Goal: Task Accomplishment & Management: Manage account settings

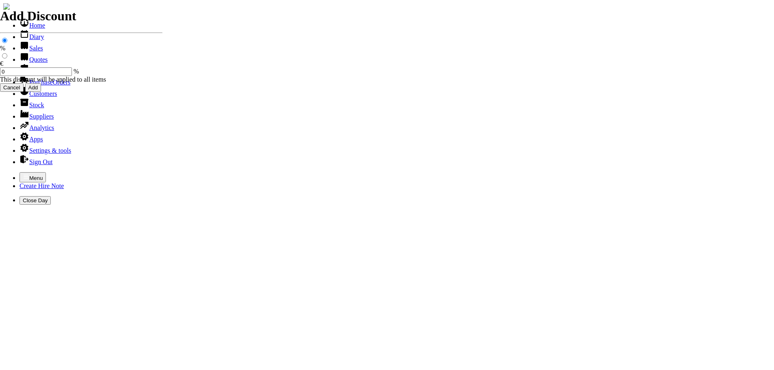
select select "HO"
click at [23, 174] on icon "button" at bounding box center [26, 177] width 7 height 7
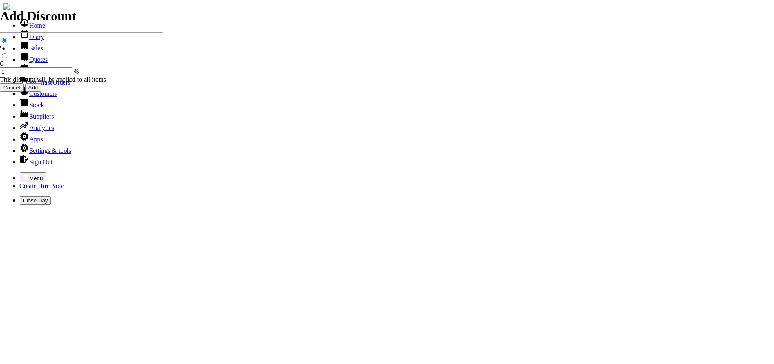
click at [29, 74] on link "Hire Notes" at bounding box center [39, 70] width 38 height 7
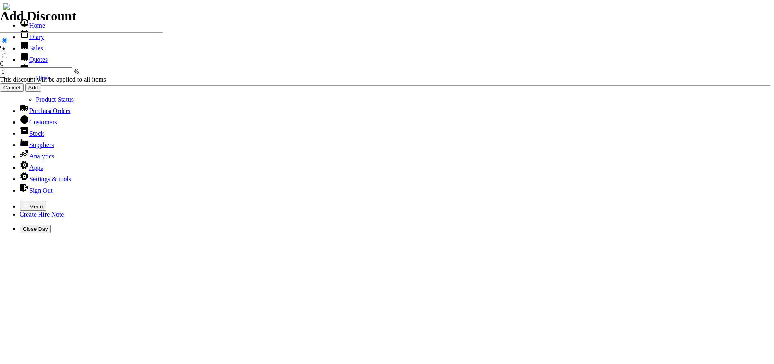
click at [36, 82] on link "Hires" at bounding box center [43, 78] width 14 height 7
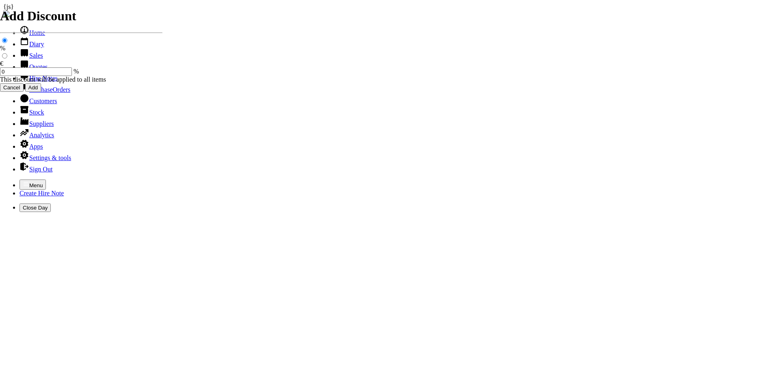
type input "jack"
type input "24/09/2025"
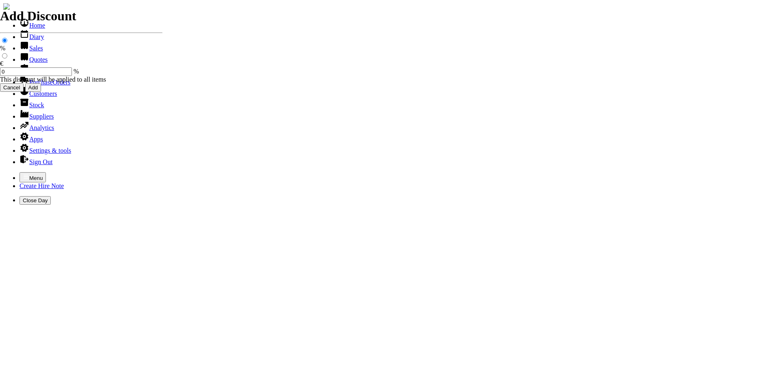
type input "30/09/2025"
type input "150.00"
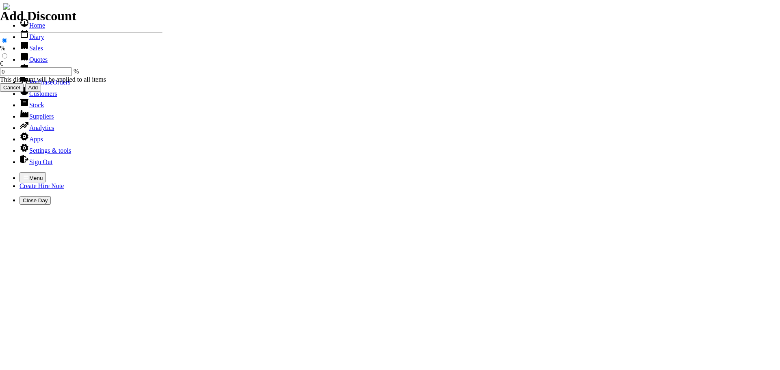
select select "HO"
select select "3"
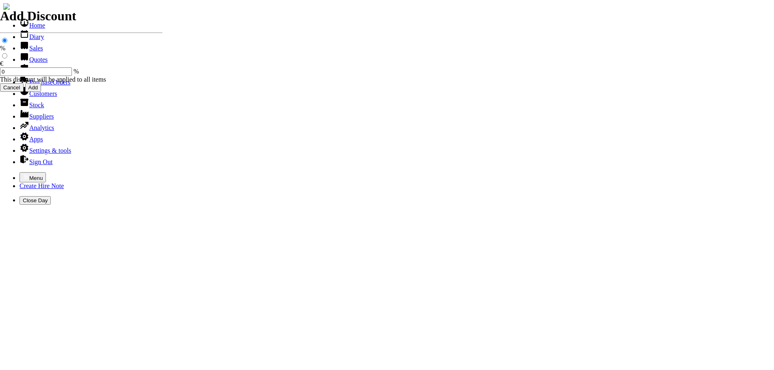
type input "101526"
type input "info@hollyhillstud.ie"
type input "Dan Lyston"
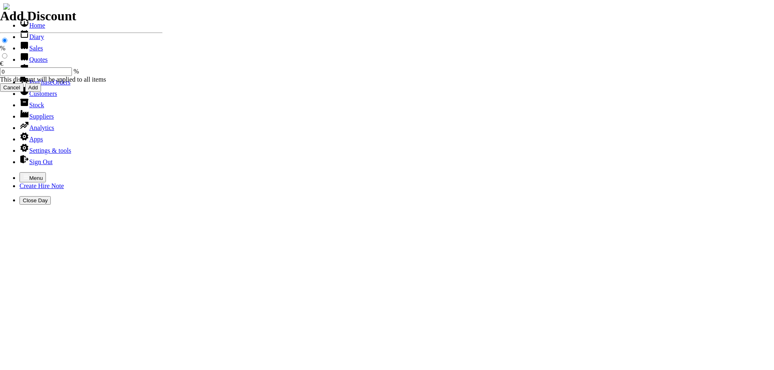
select select "HO"
click at [23, 174] on icon "button" at bounding box center [26, 177] width 7 height 7
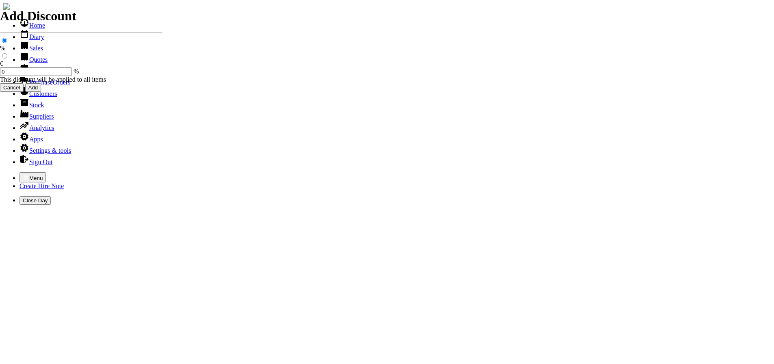
click at [41, 74] on link "Hire Notes" at bounding box center [39, 70] width 38 height 7
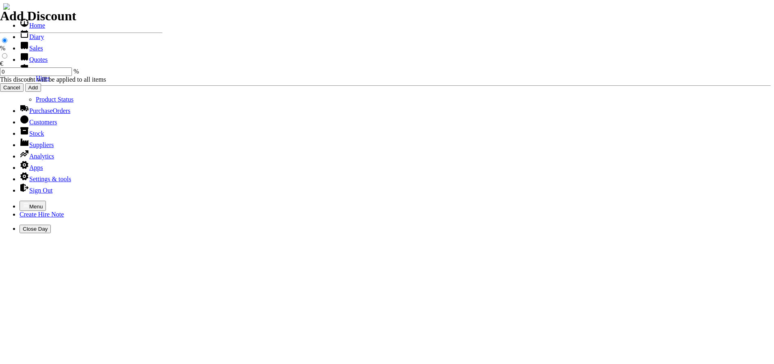
click at [36, 82] on link "Hires" at bounding box center [43, 78] width 14 height 7
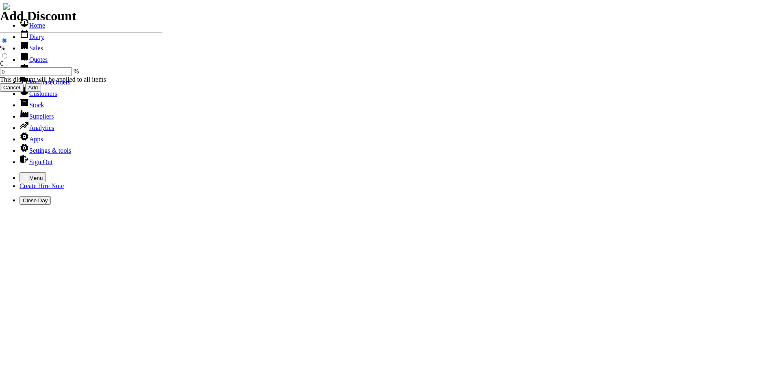
select select "HO"
click at [23, 174] on icon "button" at bounding box center [26, 177] width 7 height 7
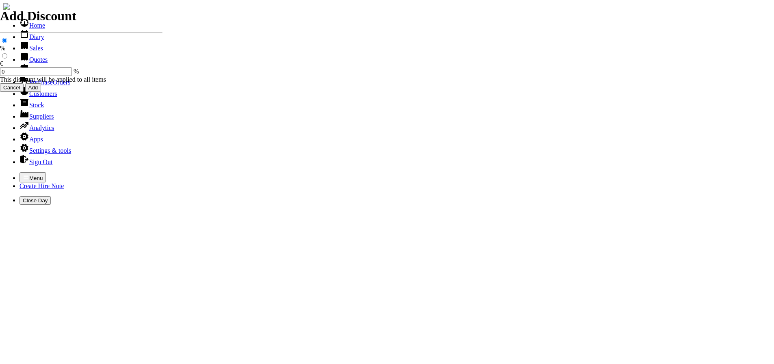
click at [29, 52] on link "Sales" at bounding box center [32, 48] width 24 height 7
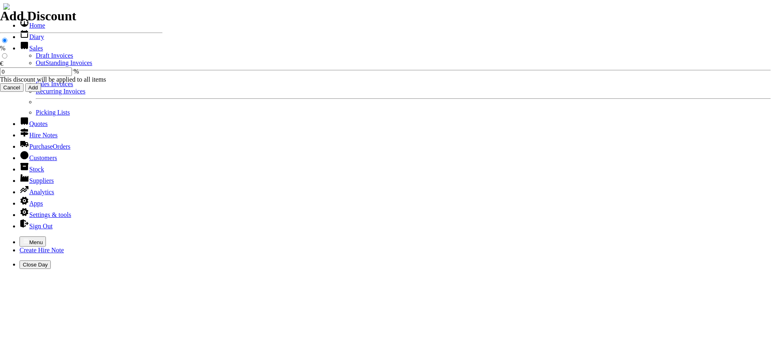
click at [36, 66] on link "OutStanding Invoices" at bounding box center [64, 62] width 56 height 7
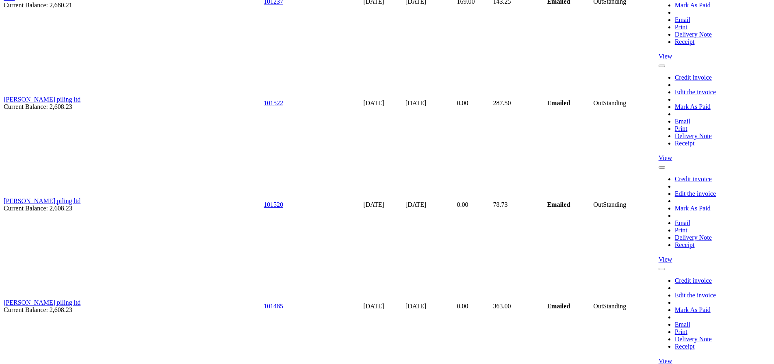
scroll to position [5274, 0]
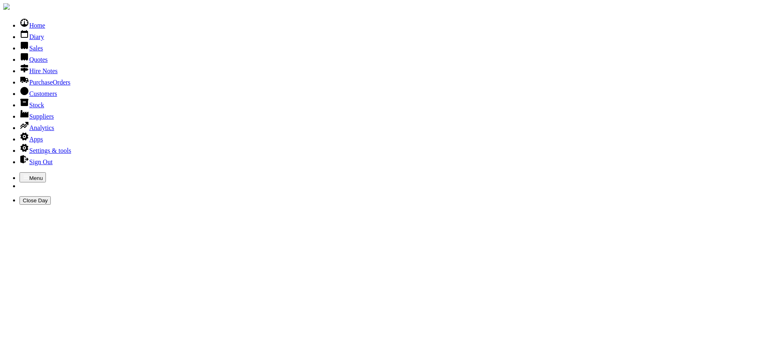
type input "TYN"
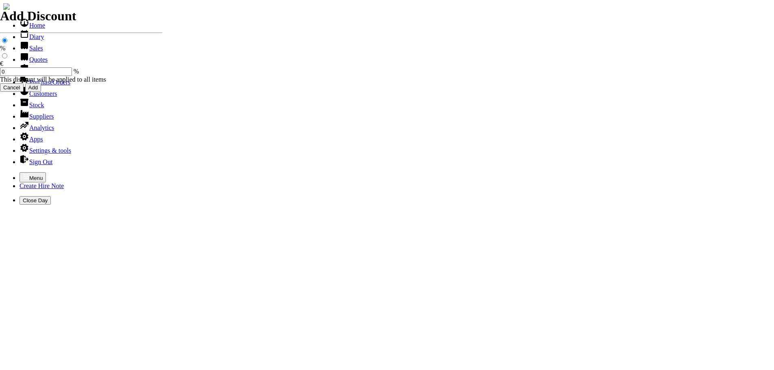
select select "HO"
click at [23, 174] on icon "button" at bounding box center [26, 177] width 7 height 7
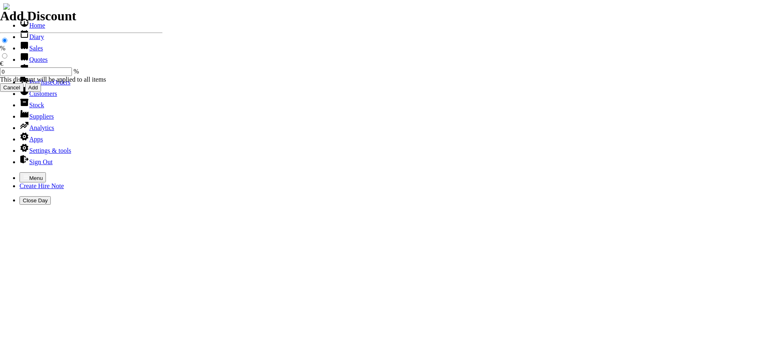
click at [32, 74] on link "Hire Notes" at bounding box center [39, 70] width 38 height 7
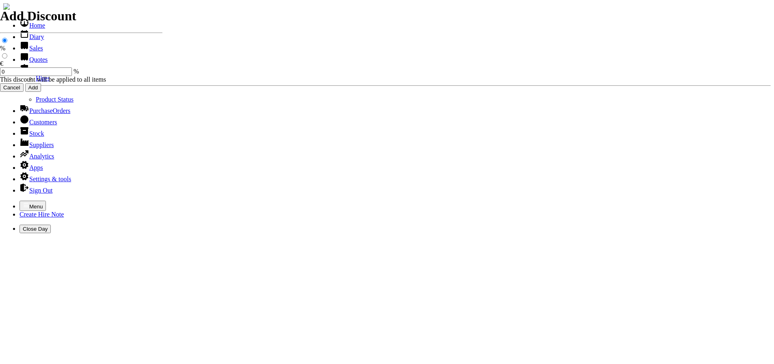
click at [36, 82] on link "Hires" at bounding box center [43, 78] width 14 height 7
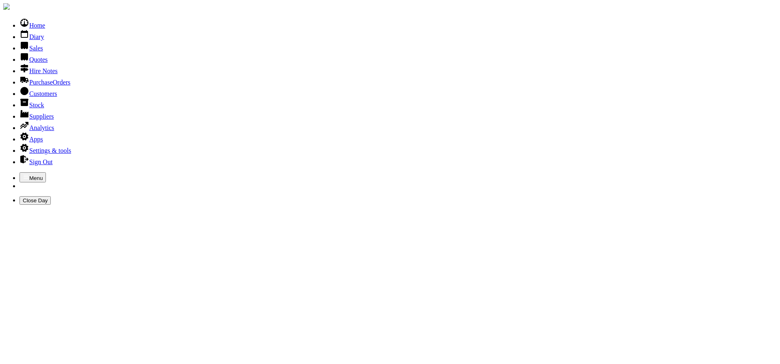
click at [22, 52] on link "Sales" at bounding box center [32, 48] width 24 height 7
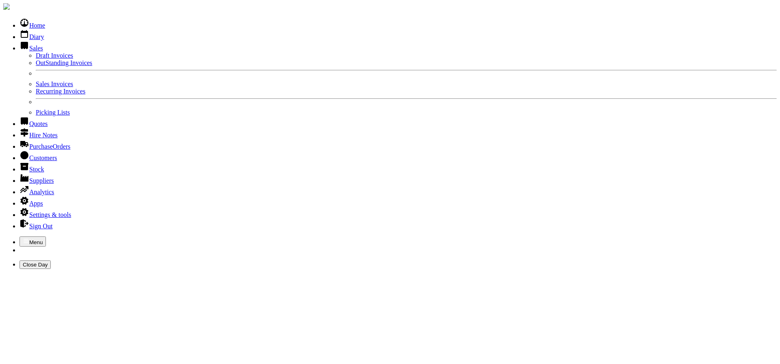
click at [36, 87] on link "Sales Invoices" at bounding box center [54, 83] width 37 height 7
click at [23, 52] on link "Sales" at bounding box center [32, 48] width 24 height 7
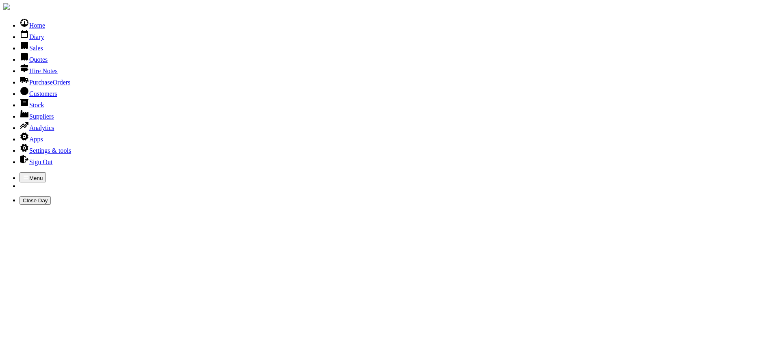
click at [23, 52] on link "Sales" at bounding box center [32, 48] width 24 height 7
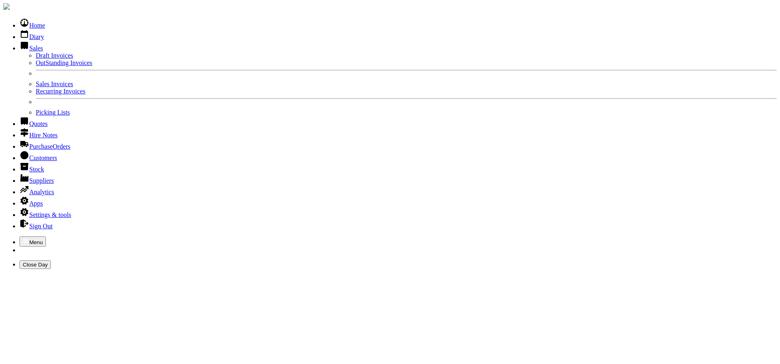
click at [36, 87] on link "Sales Invoices" at bounding box center [54, 83] width 37 height 7
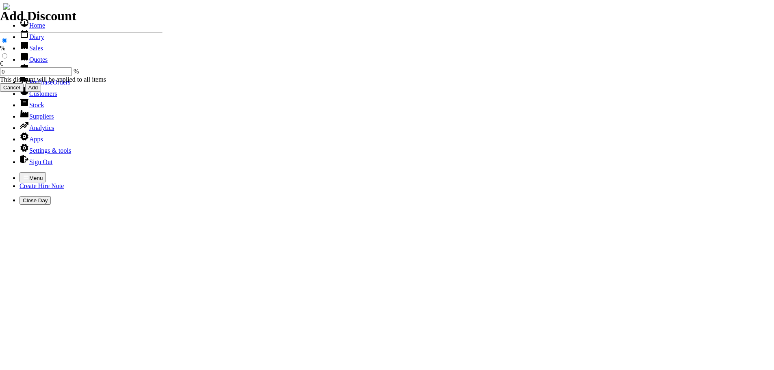
select select "HO"
type input "KEVIN"
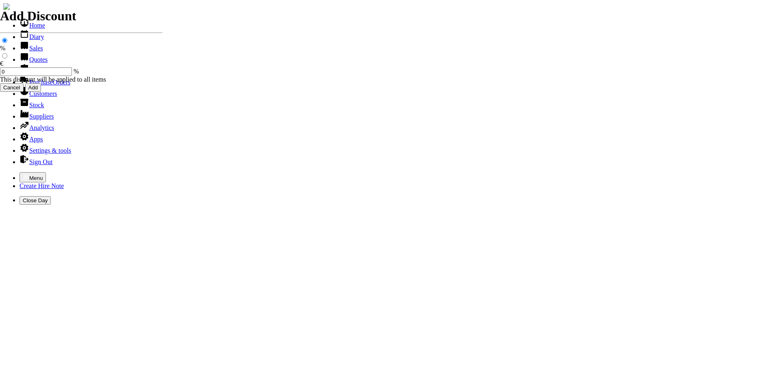
type input "KEVIN"
type input "Repairs"
select select "2"
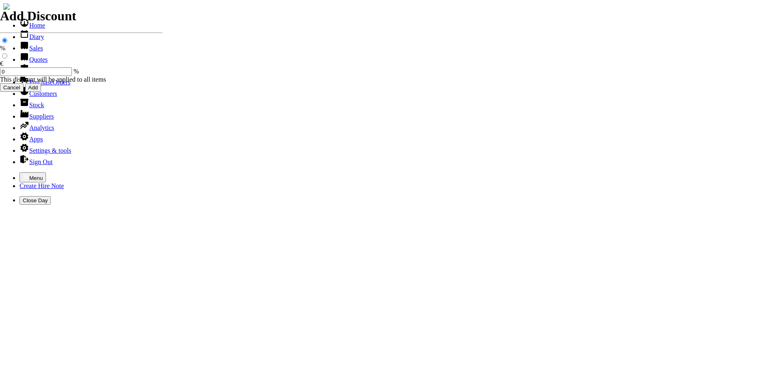
type input "Repairs TO STIHL CONSAW"
type textarea "Nature of Repair: NEW AIR FILTER / NEW SPARK PLUG / CLEAN CARB & TANK / CLEAN F…"
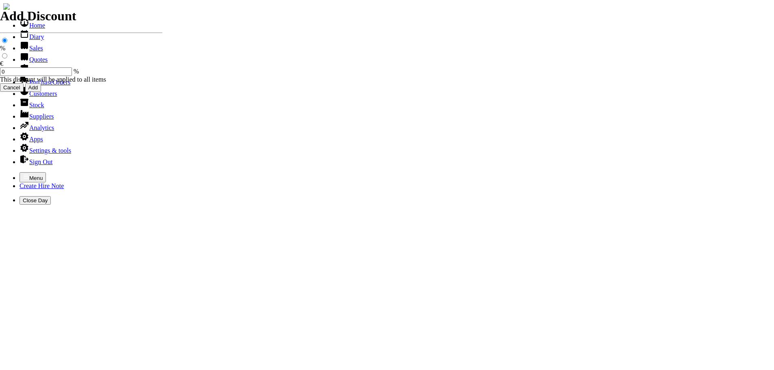
type input "1"
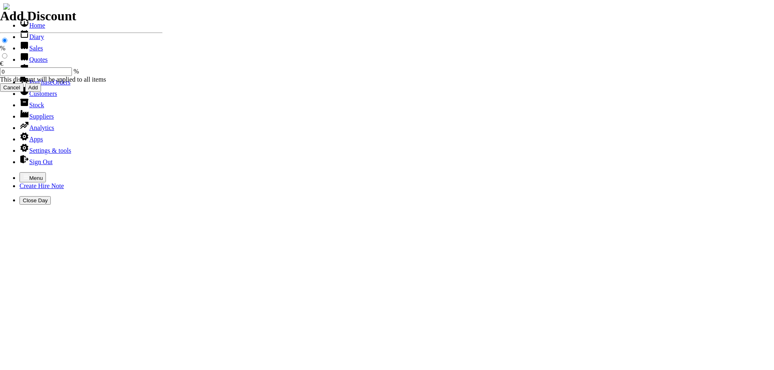
type input "132.16"
type input "101527"
type input "wardkev79@gmail.com"
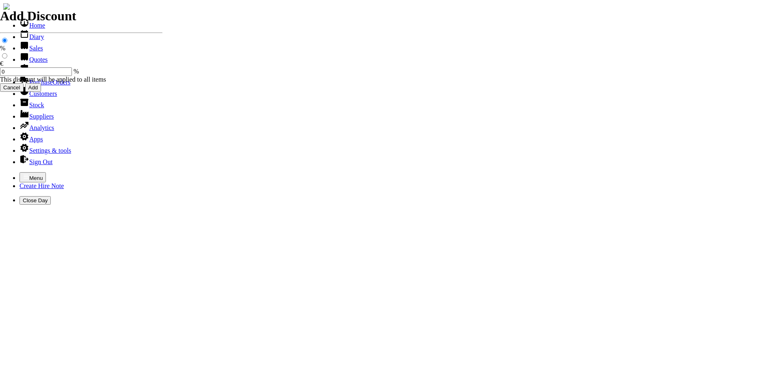
type input "[PERSON_NAME]"
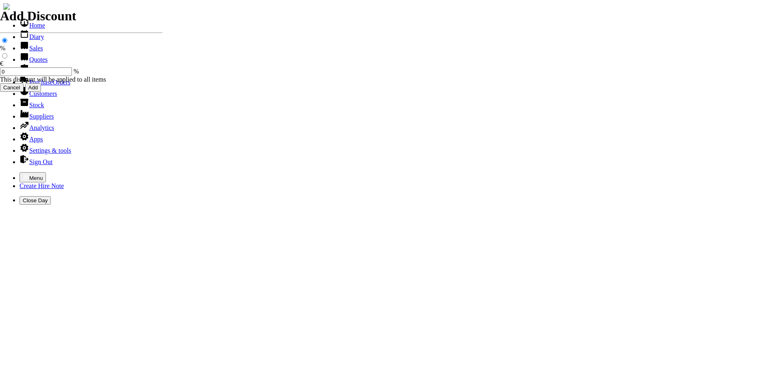
select select "HO"
type input "HILL"
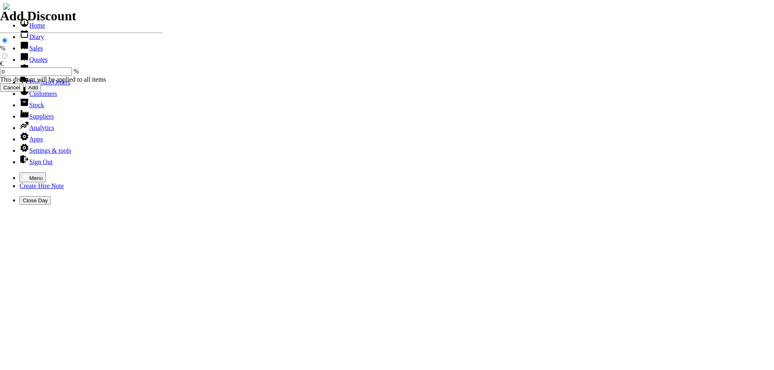
type input "joe"
type input "Repairs"
select select "2"
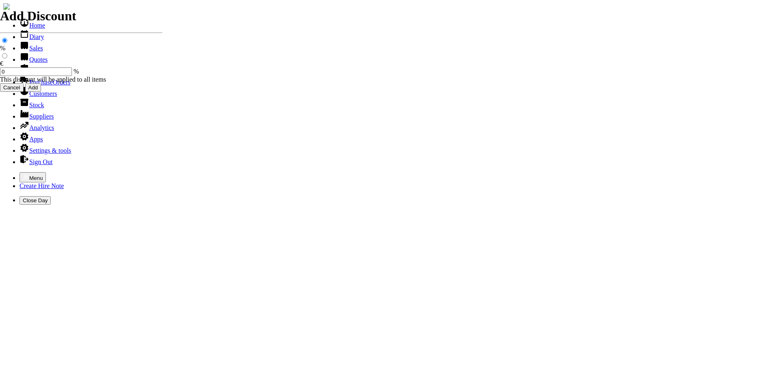
type input "Repairs TO STIHL CONSAW ( TS 410 )"
type textarea "Nature of Repair: NEW SPARK PLUG / NEW DECOMPRESSOR SWITCH / NEW AIR FILTER KIT…"
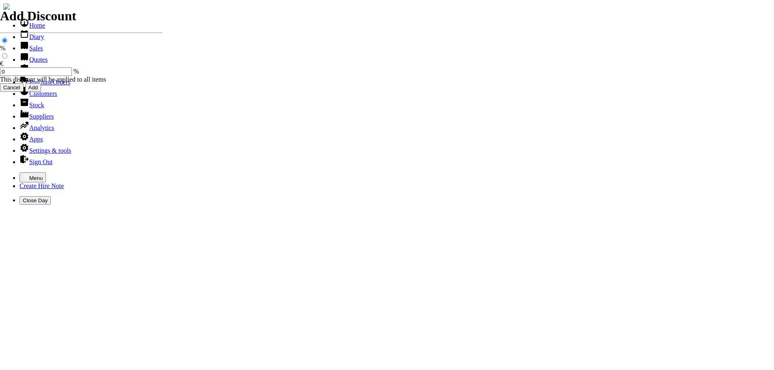
type input "135.00"
type input "101528"
type input "hillbillyhire@gmail.com"
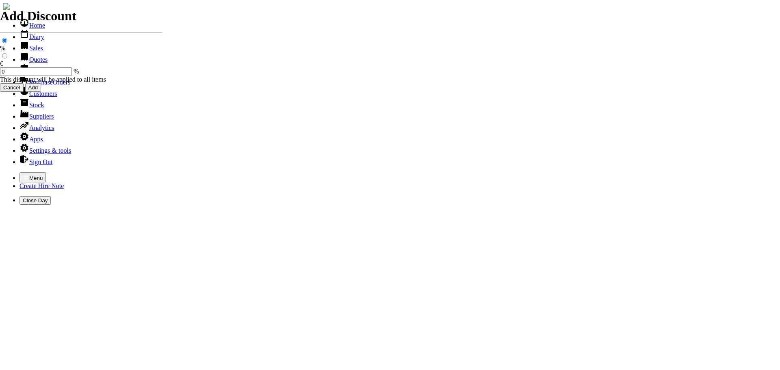
type input "Joe Miley"
select select "HO"
click at [23, 174] on icon "button" at bounding box center [26, 177] width 7 height 7
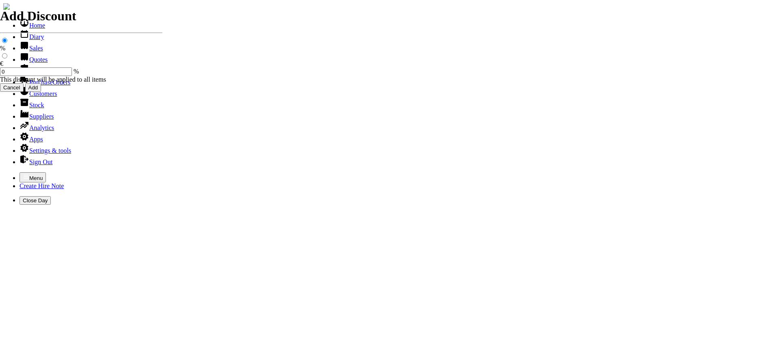
click at [41, 74] on link "Hire Notes" at bounding box center [39, 70] width 38 height 7
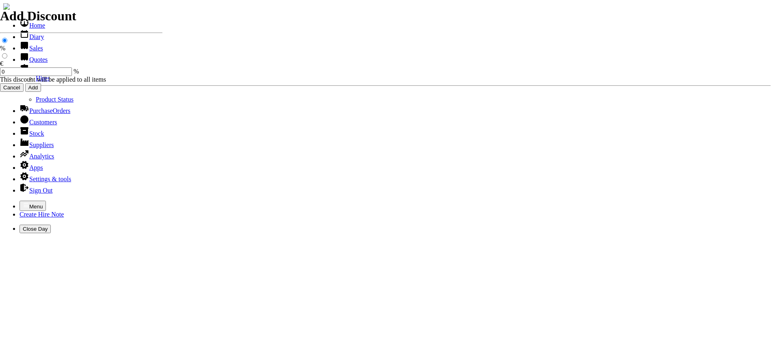
click at [36, 82] on link "Hires" at bounding box center [43, 78] width 14 height 7
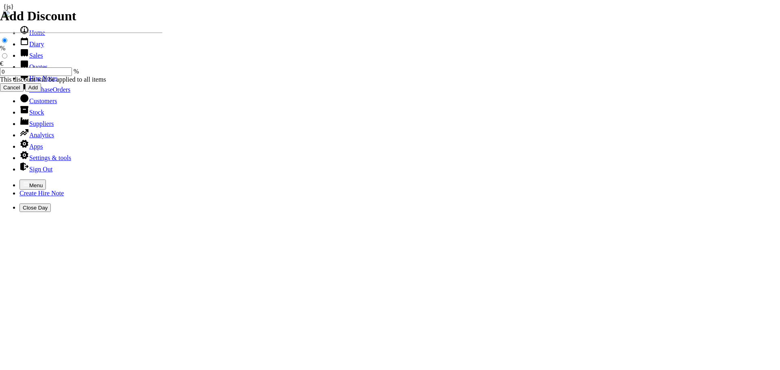
type input "[PERSON_NAME]"
type input "01/09/2025"
type input "[PERSON_NAME]"
type input "[DATE]"
type input "[PERSON_NAME]"
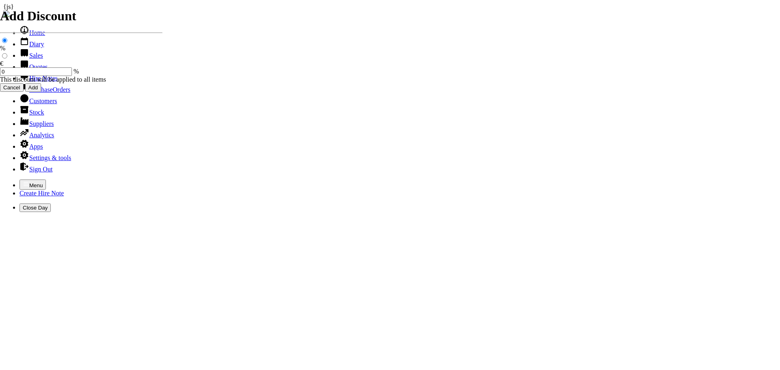
type input "[DATE]"
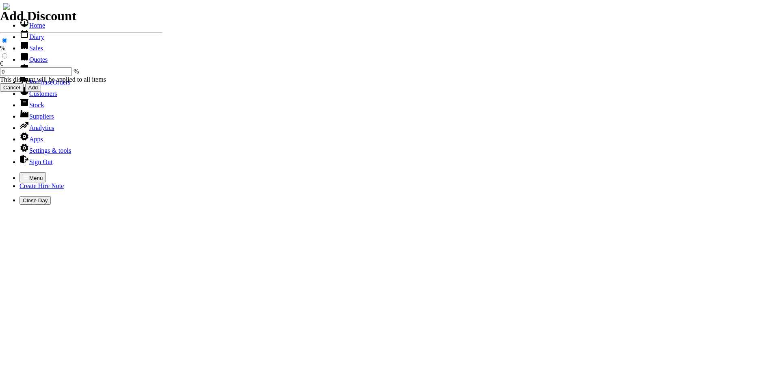
type input "480.00"
type input "0.00"
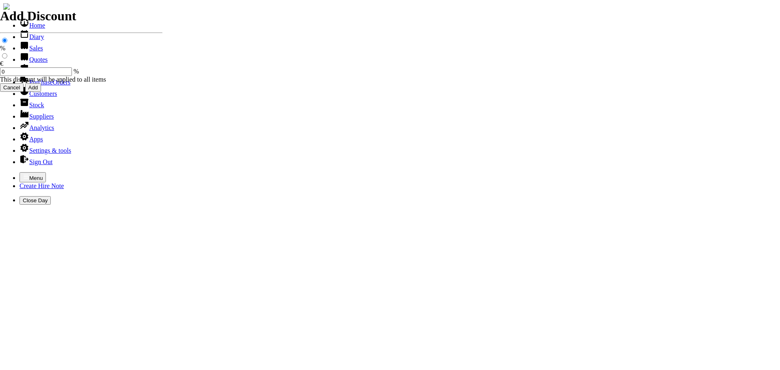
type input "0.00"
type input "30"
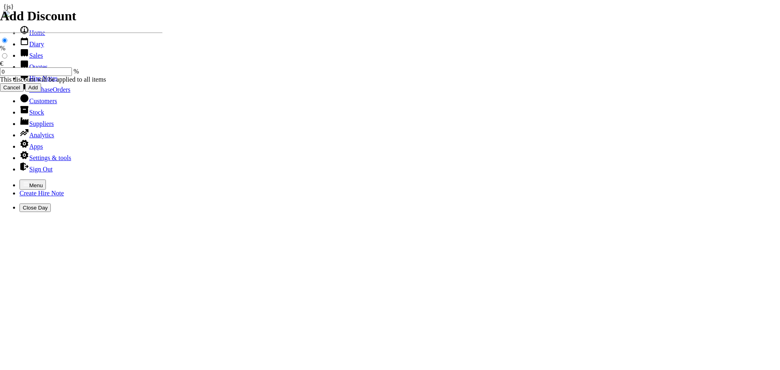
type input "[PERSON_NAME]"
type input "[DATE]"
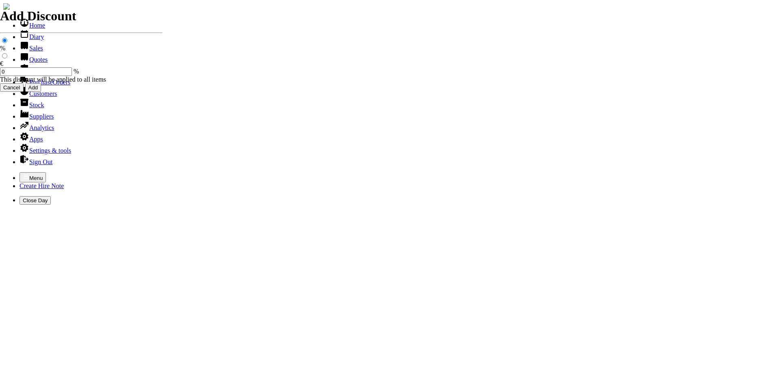
type input "[DATE]"
type input "0.00"
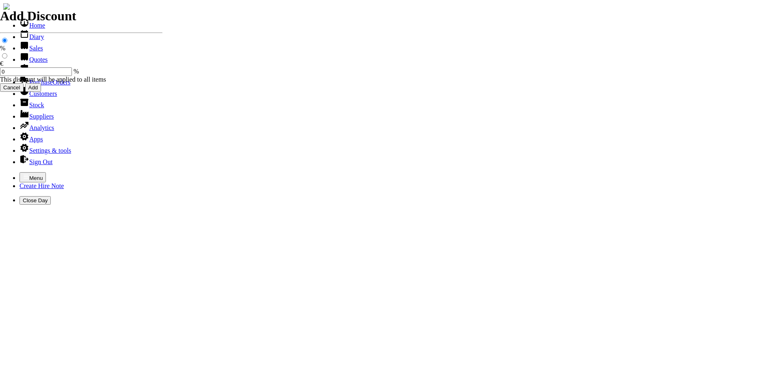
type input "480.00"
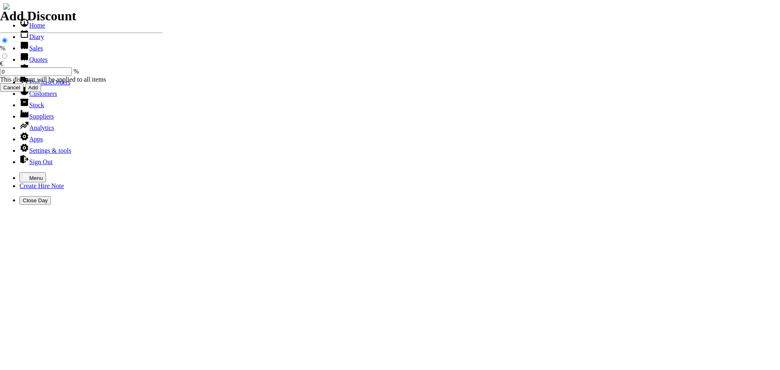
type input "30"
type input "R"
type input "62242"
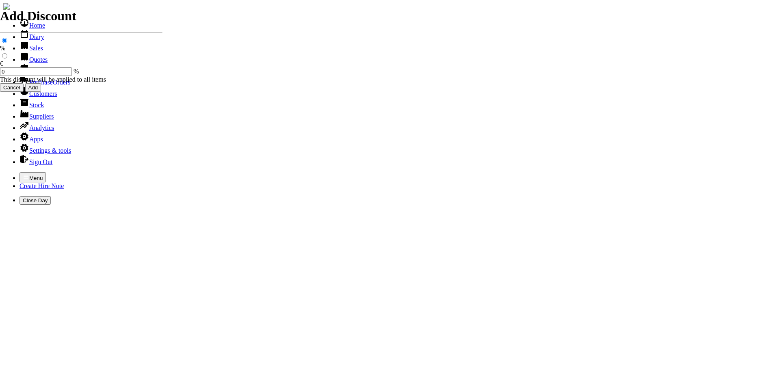
select select "HO"
select select "3"
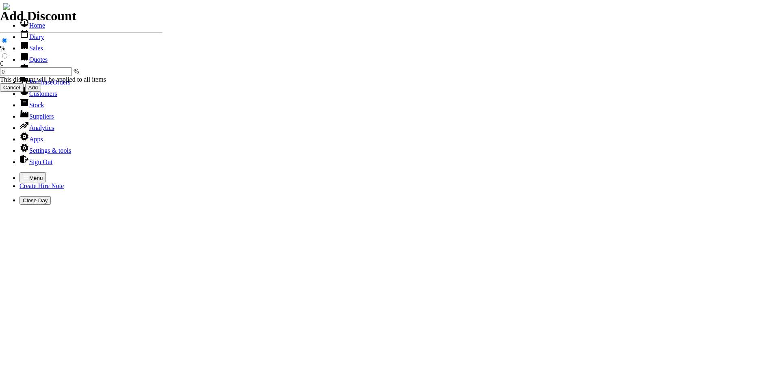
type input "101529"
type input "[EMAIL_ADDRESS][DOMAIN_NAME]"
type input "[PERSON_NAME]"
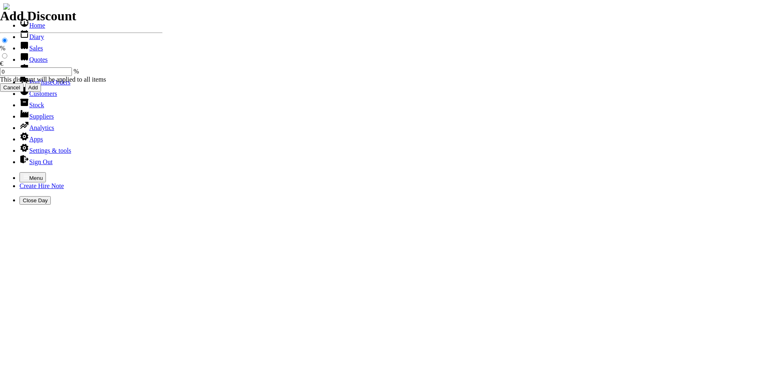
select select "HO"
click at [23, 174] on icon "button" at bounding box center [26, 177] width 7 height 7
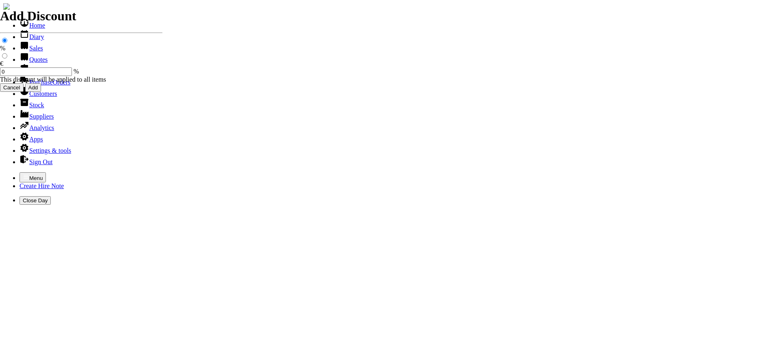
click at [24, 74] on link "Hire Notes" at bounding box center [39, 70] width 38 height 7
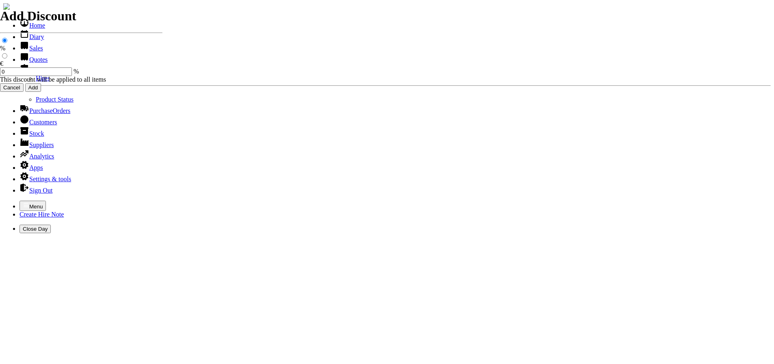
click at [36, 82] on link "Hires" at bounding box center [43, 78] width 14 height 7
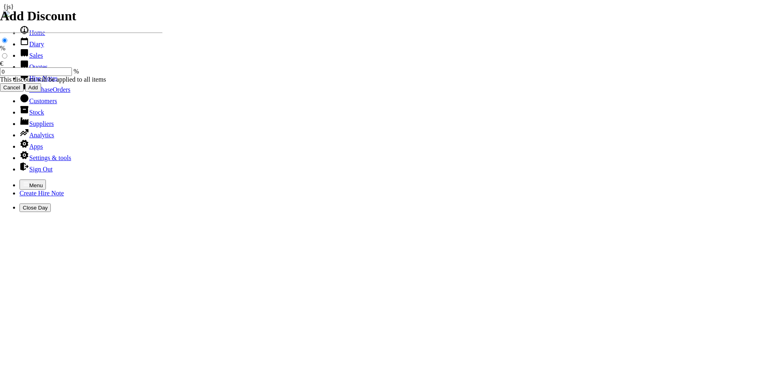
type input "[PERSON_NAME]"
type input "[DATE]"
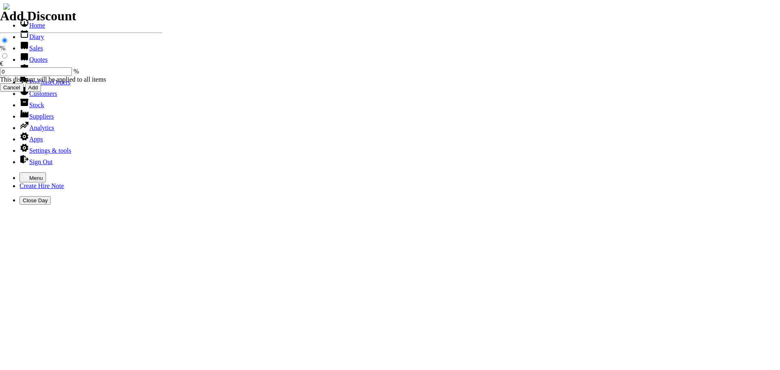
type input "[DATE]"
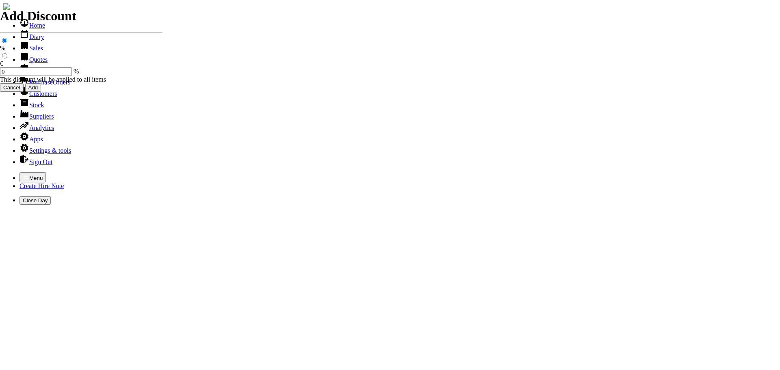
type input "3"
type input "420.00"
type input "30"
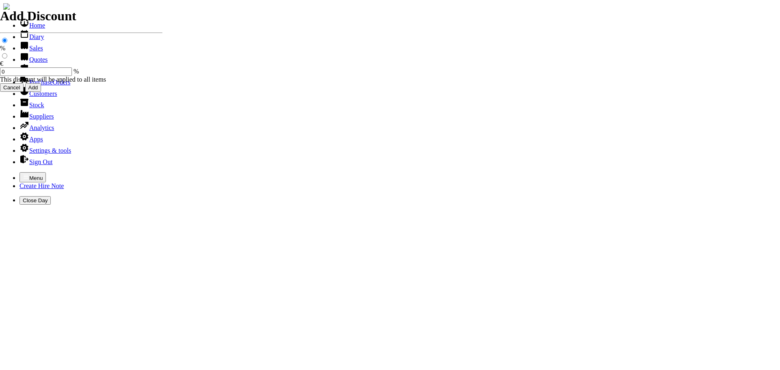
type input "420.00"
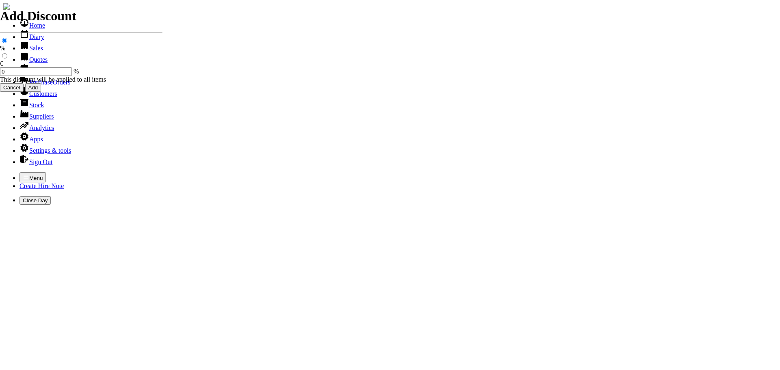
type input "30"
type input "0.00"
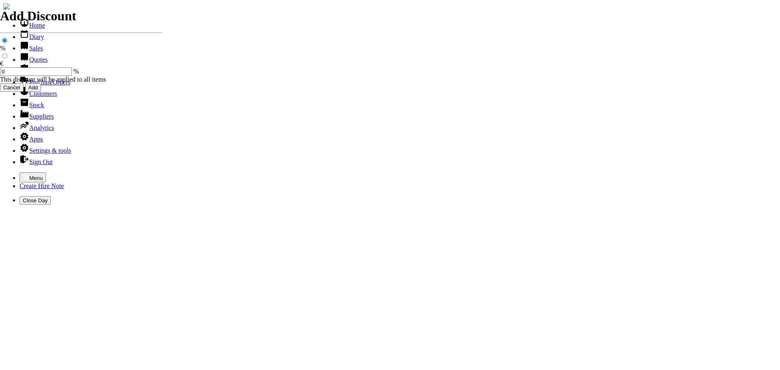
type input "R"
type input "62242"
select select "HO"
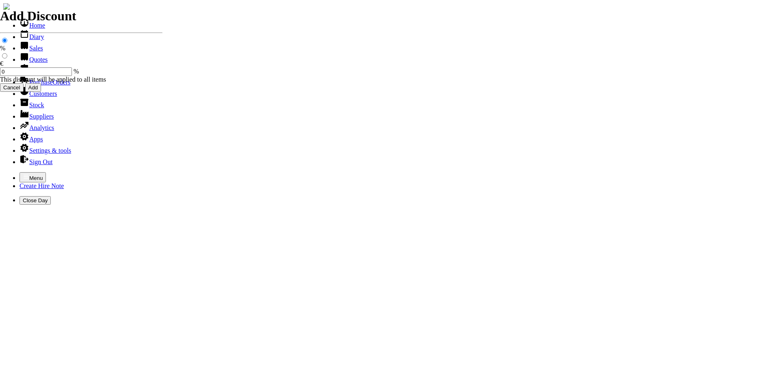
select select "3"
type input "101530"
type input "[EMAIL_ADDRESS][DOMAIN_NAME]"
type input "[PERSON_NAME]"
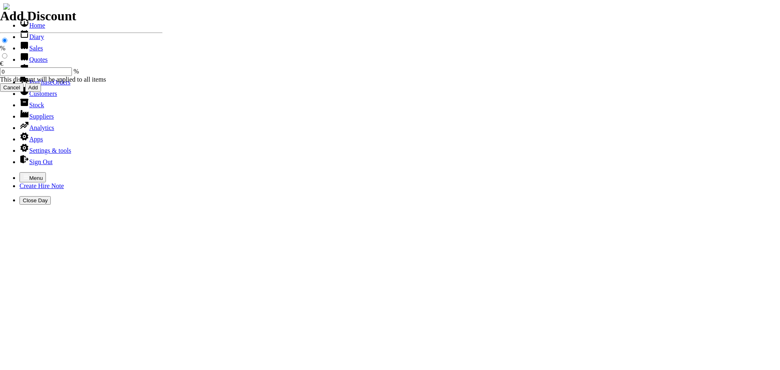
select select "HO"
click at [23, 174] on icon "button" at bounding box center [26, 177] width 7 height 7
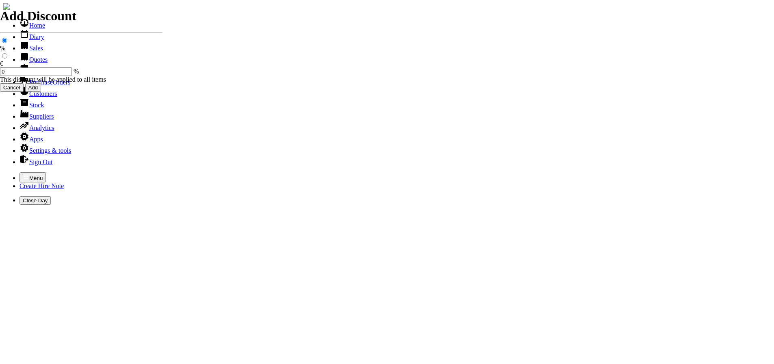
click at [26, 74] on link "Hire Notes" at bounding box center [39, 70] width 38 height 7
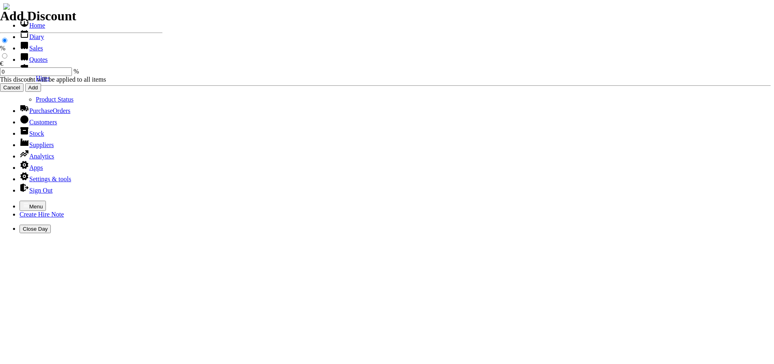
click at [36, 82] on link "Hires" at bounding box center [43, 78] width 14 height 7
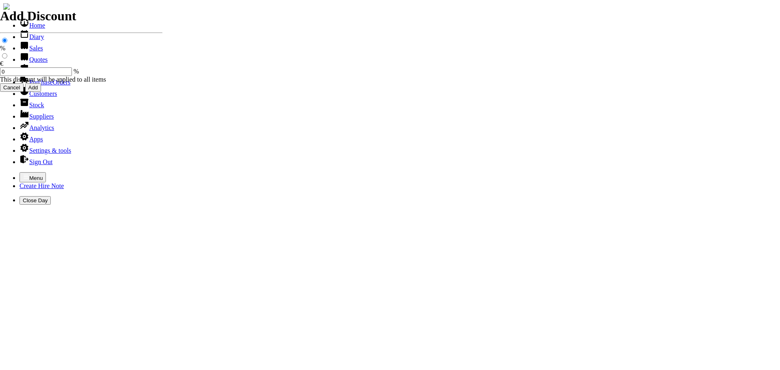
type input "CURRAGH RAC"
type input "RICHIE"
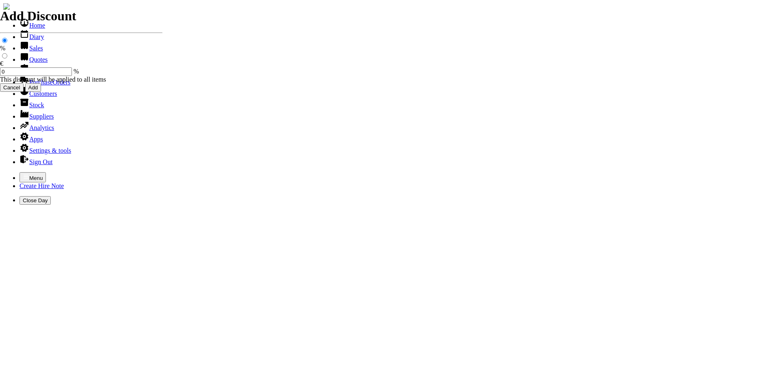
type input "HIRE OF GOODS"
type input "H"
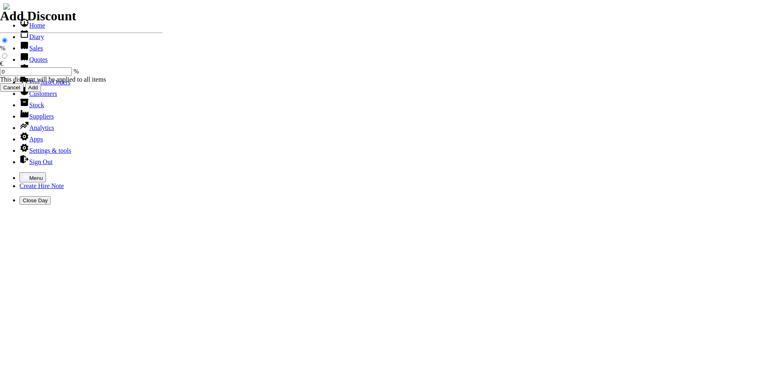
type input "EFCO HEAVY DUTY STRIMMER ( BULL HANDLE )"
type input "40.00"
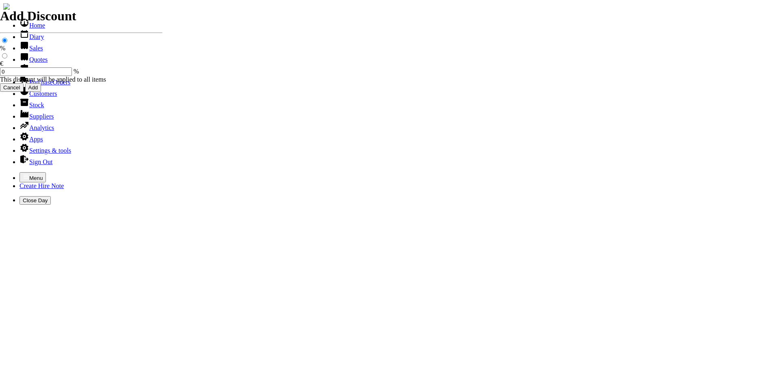
type input "HIRE OF GOODS"
type input "H"
type input "CONTINUATION DOCKET FROM HIRE DOCKET 440000731"
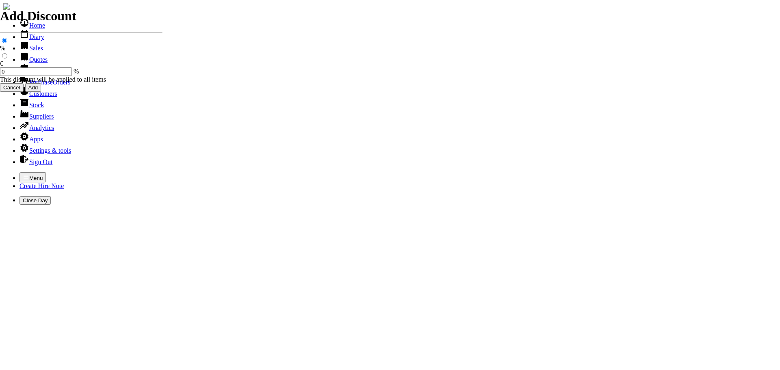
type input "0.00"
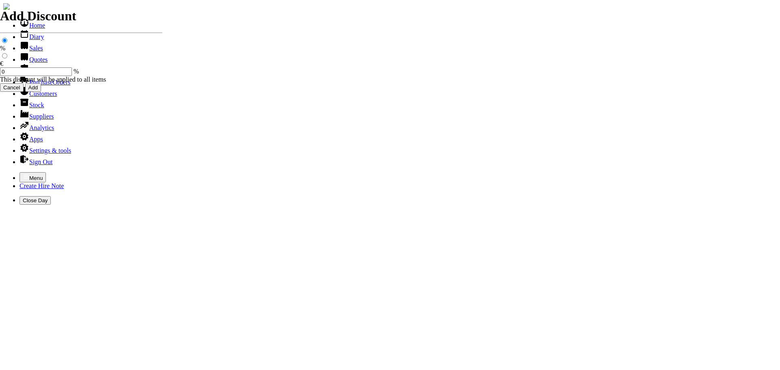
type input "30/09/2025"
type input "440000741"
type input "msammon@hri.ie"
type input "Richie Brophy"
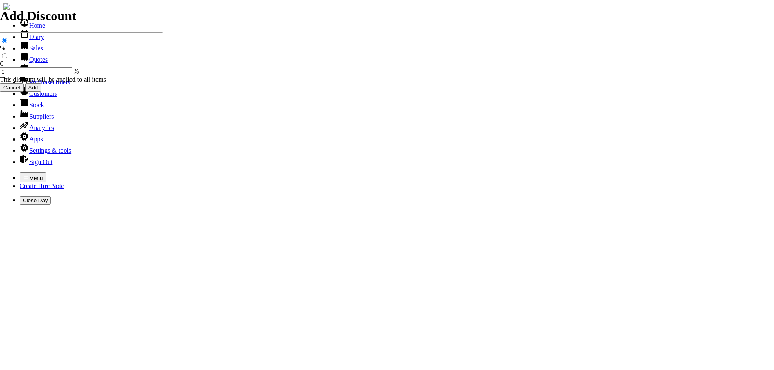
select select "HO"
click at [23, 174] on icon "button" at bounding box center [26, 177] width 7 height 7
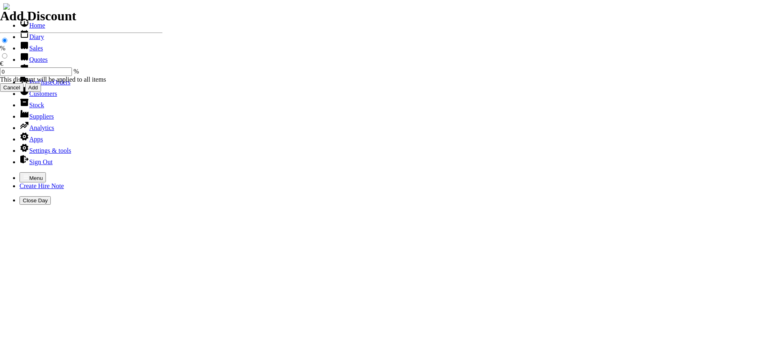
click at [25, 74] on link "Hire Notes" at bounding box center [39, 70] width 38 height 7
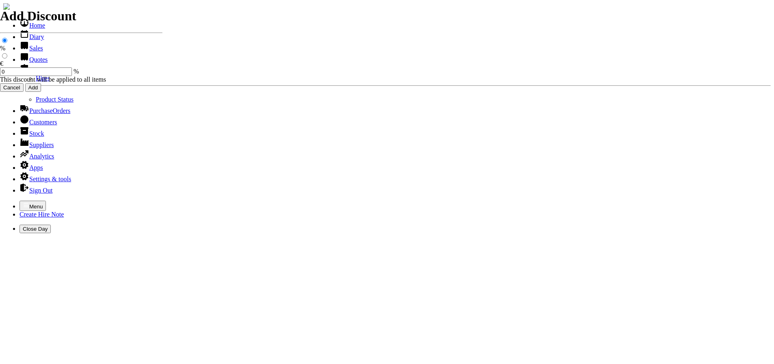
click at [36, 82] on link "Hires" at bounding box center [43, 78] width 14 height 7
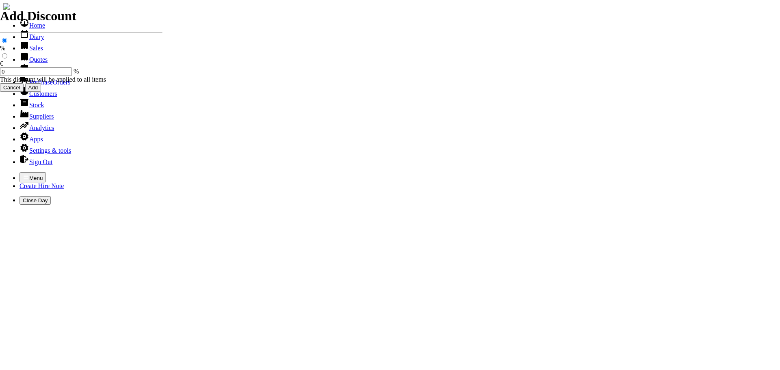
type input "CURRAGH RAC"
type input "RICHIE"
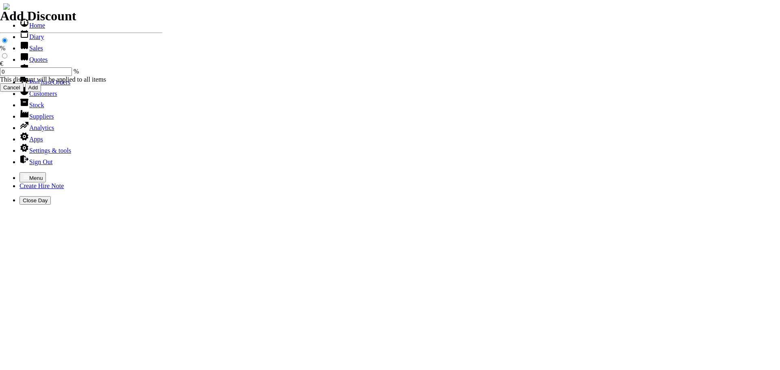
type input "HIRE OF GOODS"
type input "H"
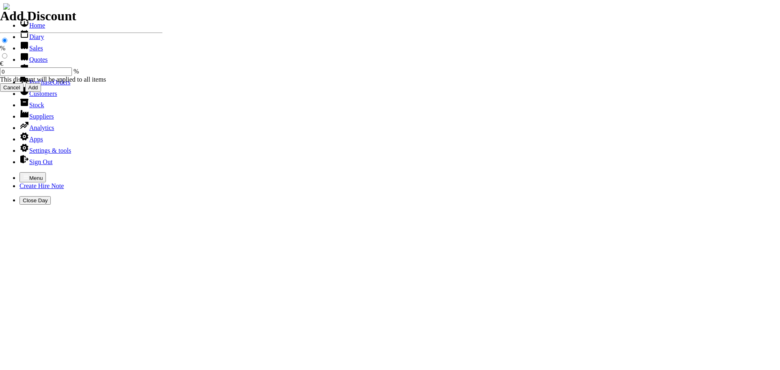
type input "MARUYAMA STRIMMER MX 27EH C/W HARNESS"
type input "35.00"
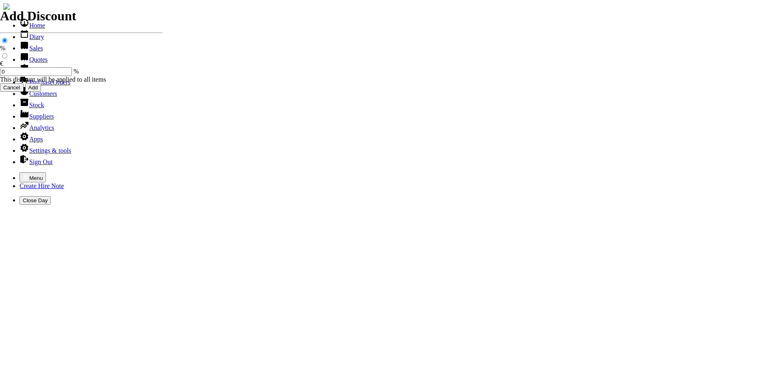
type input "H"
type input "HIRE OF GOODS"
type input "H"
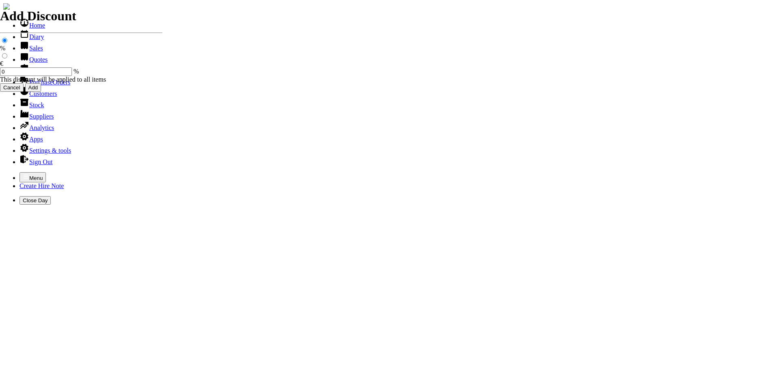
type input "MARUYAMA STRIMMER MX 24EH C/W HARNESS"
type input "35.00"
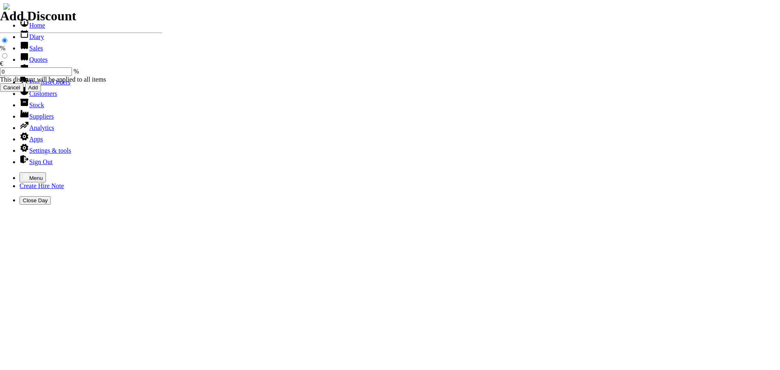
type input "HIRE OF GOODS"
type input "H"
type input "CONTINUATION DOCKET FROM HIRE DOCKET NO. 440000732"
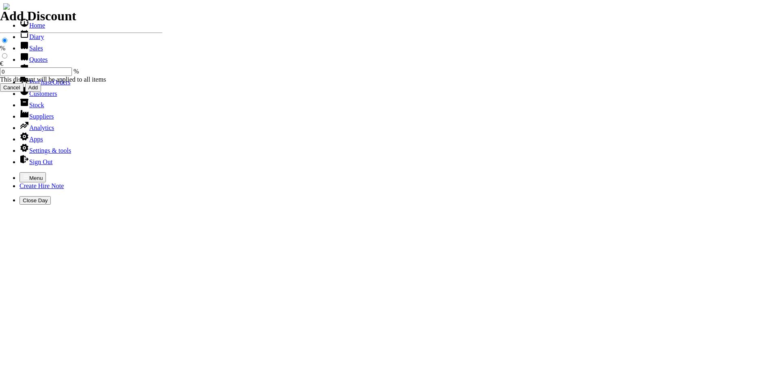
type input "0.00"
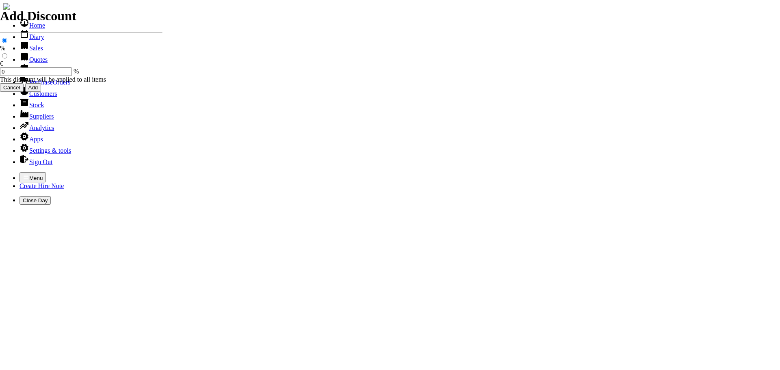
type input "30/09/2025"
type input "440000742"
type input "msammon@hri.ie"
type input "Richie Brophy"
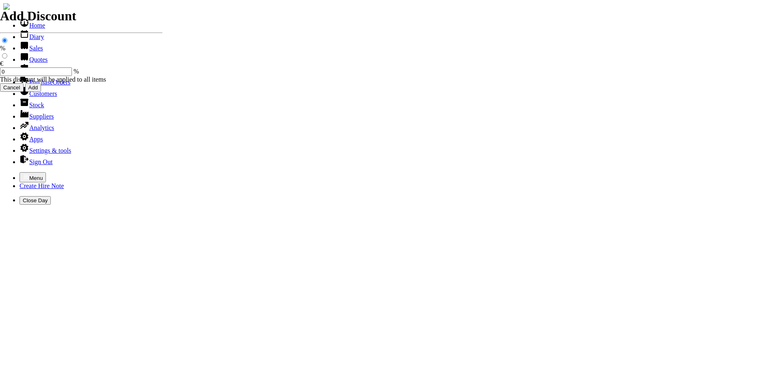
select select "HO"
click at [23, 174] on icon "button" at bounding box center [26, 177] width 7 height 7
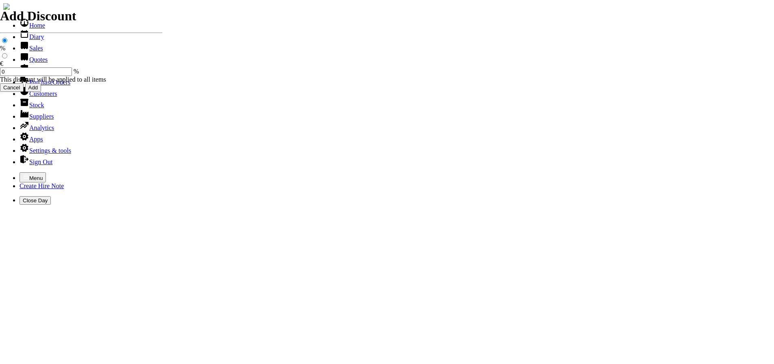
click at [28, 74] on link "Hire Notes" at bounding box center [39, 70] width 38 height 7
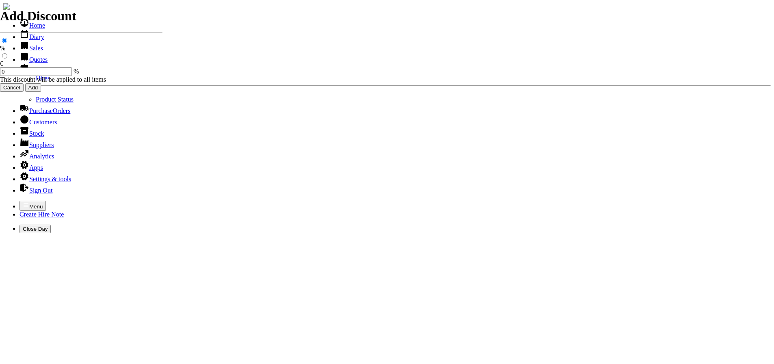
click at [36, 82] on link "Hires" at bounding box center [43, 78] width 14 height 7
